Goal: Information Seeking & Learning: Compare options

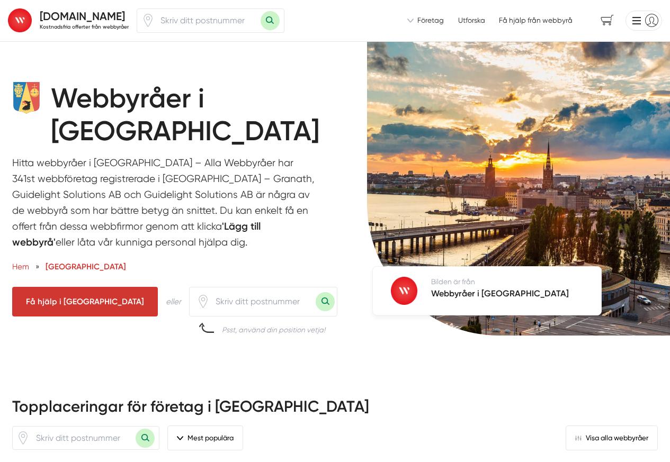
scroll to position [39, 0]
click at [132, 250] on p "Hitta webbyråer i Stockholms län – Alla Webbyråer har 341st webbföretag registr…" at bounding box center [164, 205] width 304 height 100
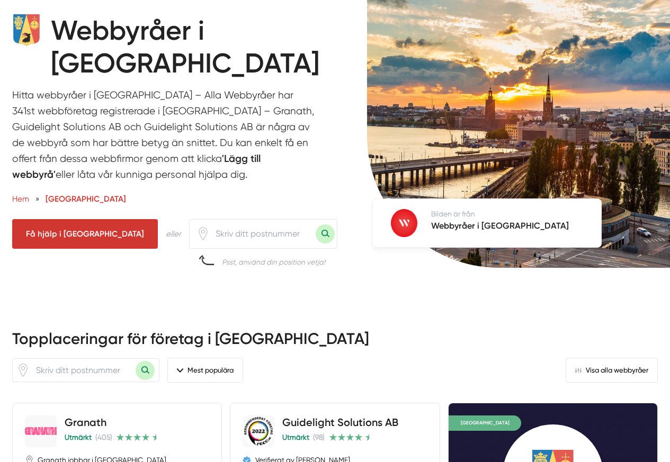
scroll to position [381, 0]
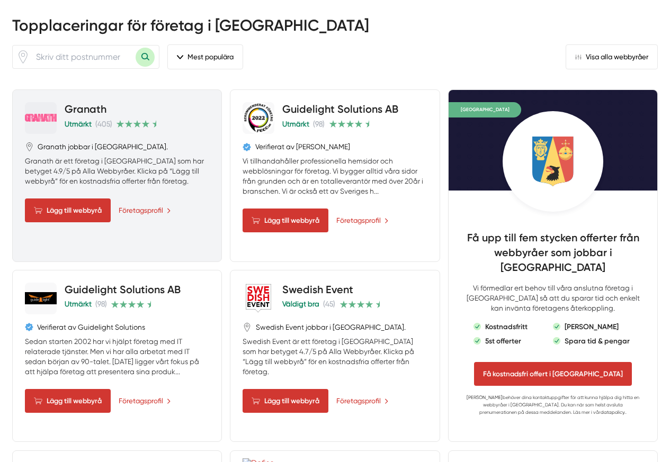
click at [136, 262] on div "Granath Utmärkt (405) Granath jobbar i Stockholms län. Granath är ett företag i…" at bounding box center [117, 175] width 210 height 173
click at [168, 262] on div "Granath Utmärkt (405) Granath jobbar i Stockholms län. Granath är ett företag i…" at bounding box center [117, 175] width 210 height 173
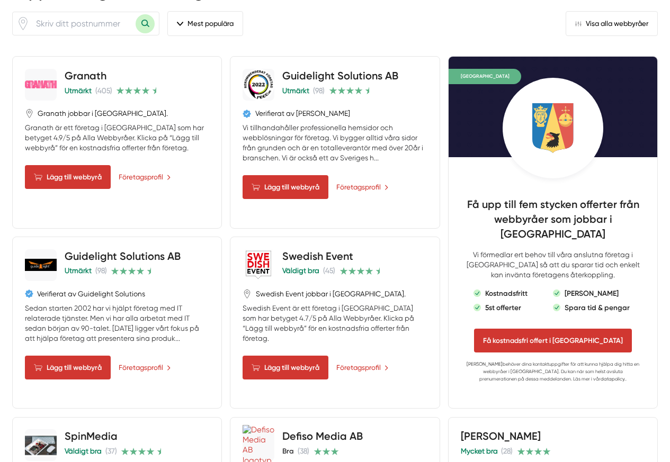
scroll to position [445, 0]
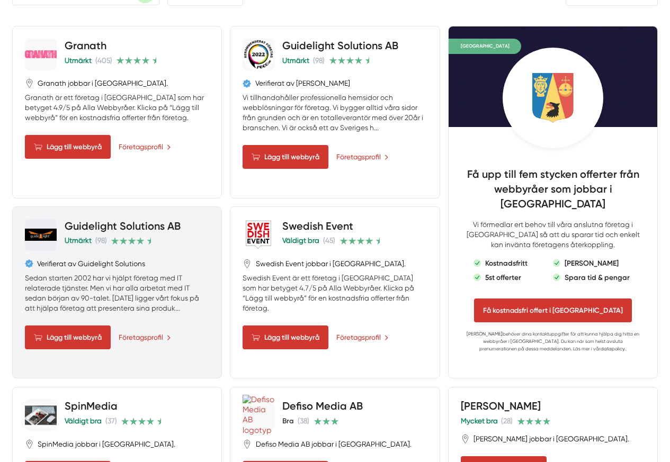
click at [154, 349] on div "Guidelight Solutions AB Utmärkt (98) Verifierat av Guidelight Solutions Sedan s…" at bounding box center [117, 284] width 185 height 130
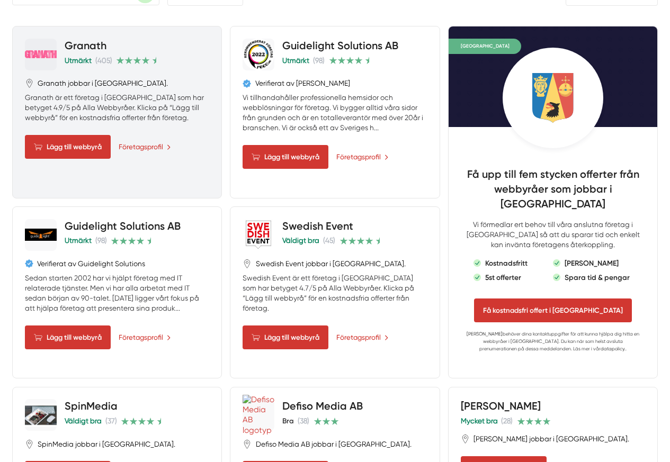
click at [112, 159] on div "Lägg till webbyrå Företagsprofil" at bounding box center [117, 147] width 185 height 24
click at [135, 152] on link "Företagsprofil" at bounding box center [146, 146] width 54 height 11
